Goal: Check status: Verify the current state of an ongoing process or item

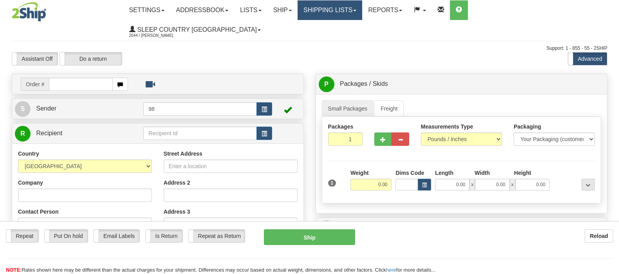
click at [362, 9] on link "Shipping lists" at bounding box center [330, 10] width 65 height 20
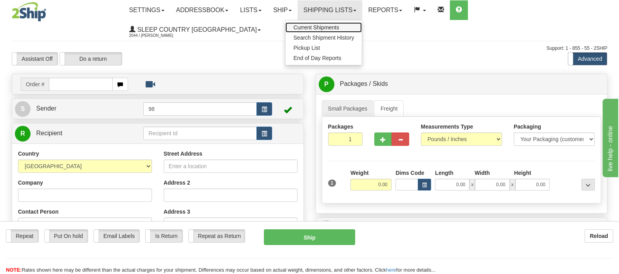
click at [361, 32] on link "Current Shipments" at bounding box center [324, 27] width 76 height 10
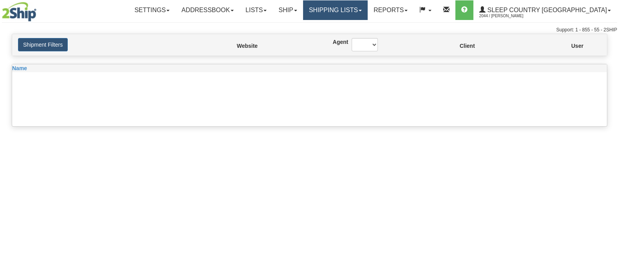
click at [363, 11] on link "Shipping lists" at bounding box center [335, 10] width 65 height 20
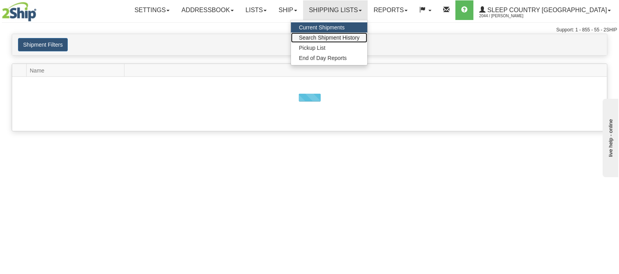
click at [359, 38] on span "Search Shipment History" at bounding box center [329, 37] width 61 height 6
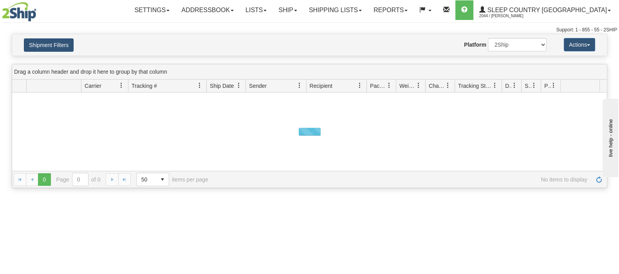
click at [53, 50] on button "Shipment Filters" at bounding box center [49, 44] width 50 height 13
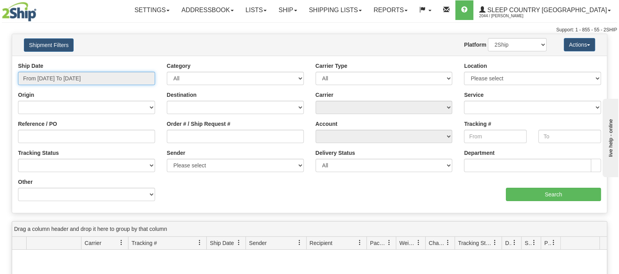
click at [64, 74] on input "From [DATE] To [DATE]" at bounding box center [86, 78] width 137 height 13
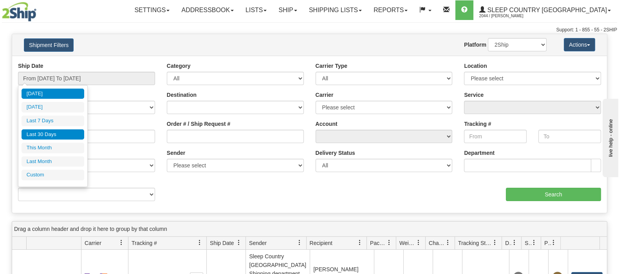
click at [62, 132] on li "Last 30 Days" at bounding box center [53, 134] width 63 height 11
type input "From [DATE] To [DATE]"
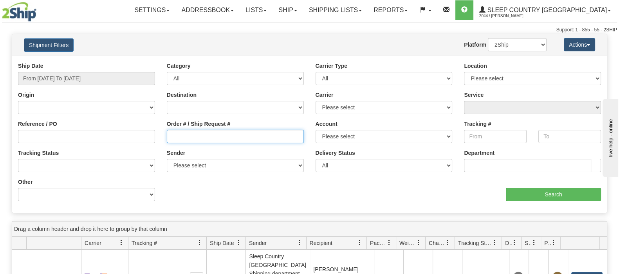
click at [242, 136] on input "Order # / Ship Request #" at bounding box center [235, 136] width 137 height 13
paste input "9000H995661"
type input "9000H995661"
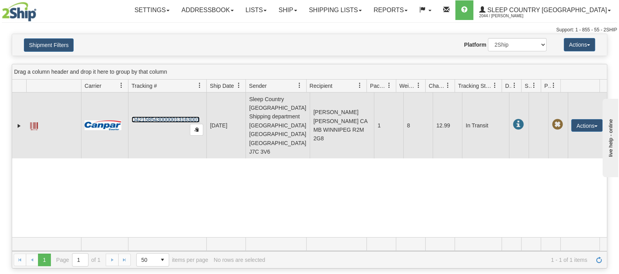
click at [152, 116] on link "D421585430000013163001" at bounding box center [166, 119] width 68 height 6
